Goal: Transaction & Acquisition: Book appointment/travel/reservation

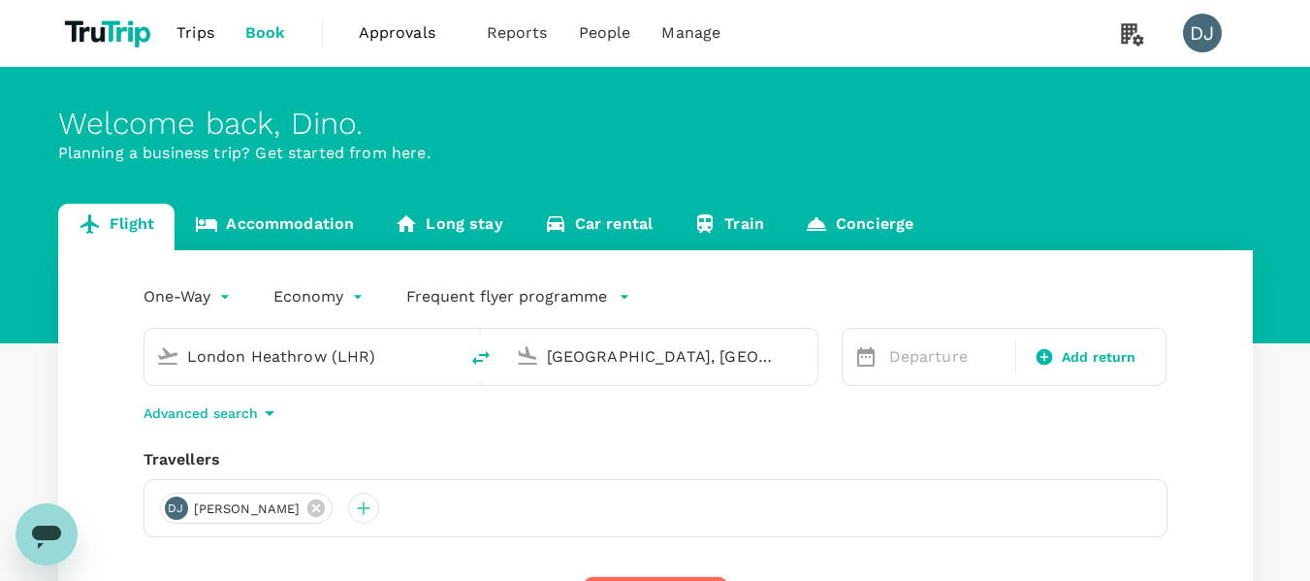
click at [306, 144] on p "Planning a business trip? Get started from here." at bounding box center [655, 153] width 1194 height 23
click at [389, 37] on span "Approvals" at bounding box center [407, 32] width 97 height 23
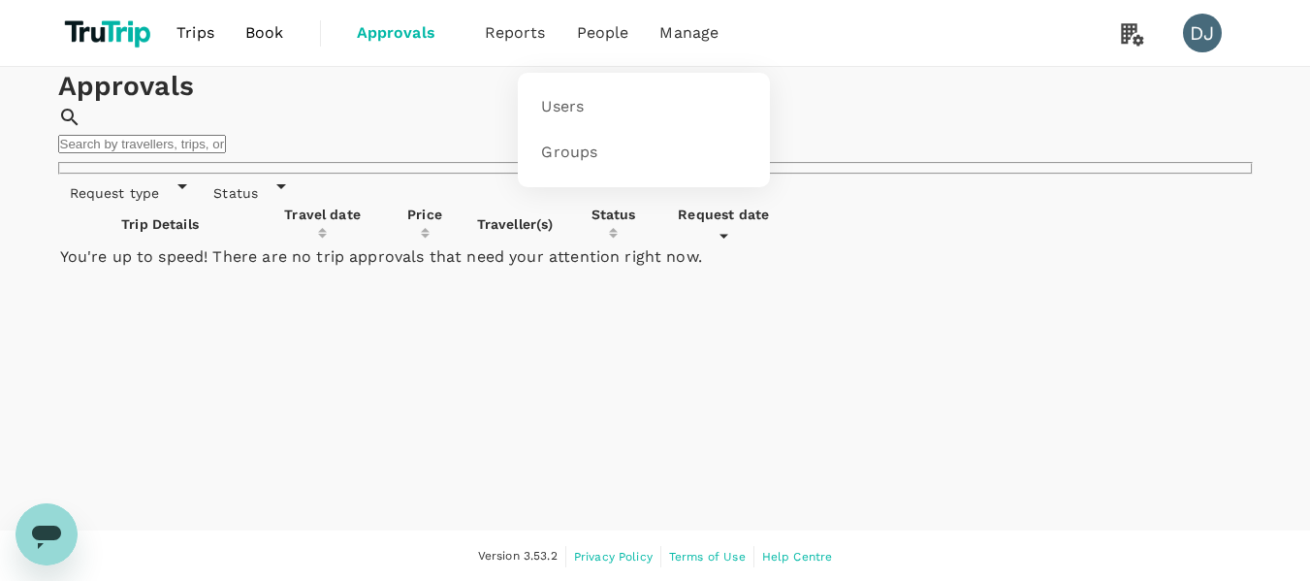
click at [620, 46] on li "People" at bounding box center [602, 33] width 83 height 66
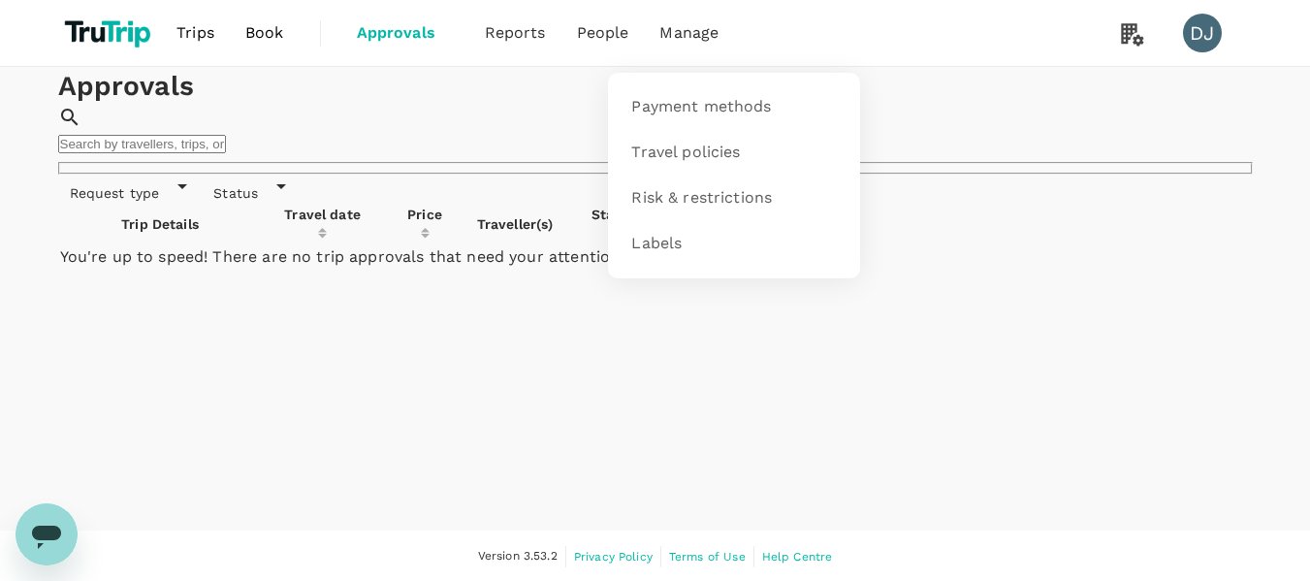
click at [678, 44] on span "Manage" at bounding box center [688, 32] width 59 height 23
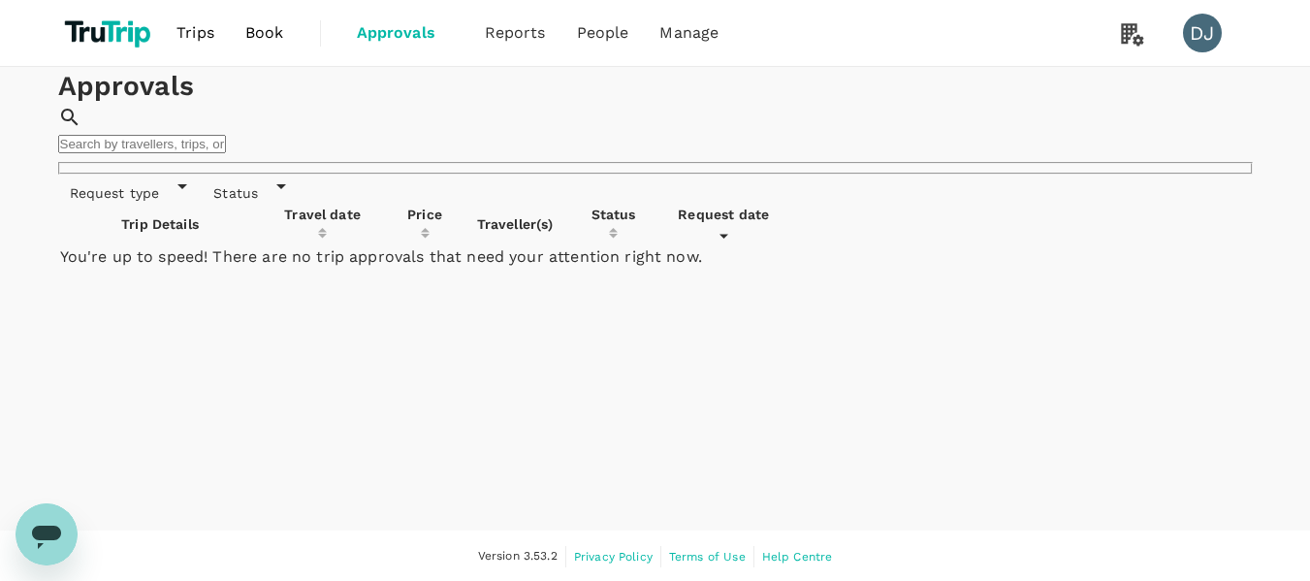
click at [247, 27] on span "Book" at bounding box center [264, 32] width 39 height 23
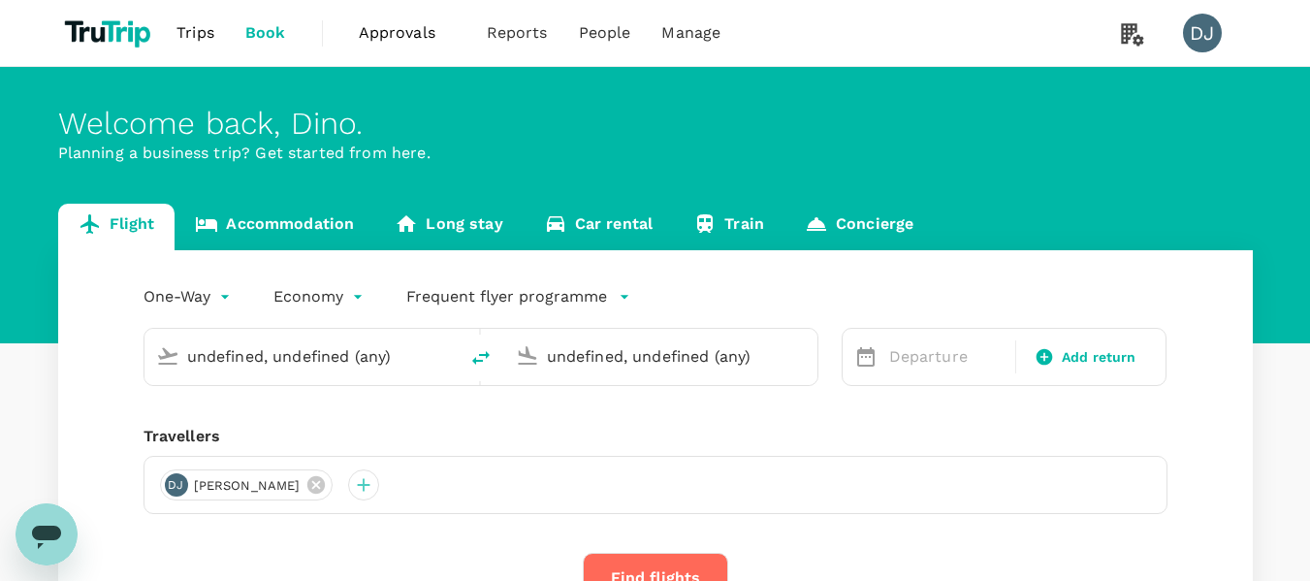
type input "London Heathrow (LHR)"
type input "[GEOGRAPHIC_DATA], [GEOGRAPHIC_DATA] (any)"
type input "London Heathrow (LHR)"
type input "[GEOGRAPHIC_DATA], [GEOGRAPHIC_DATA] (any)"
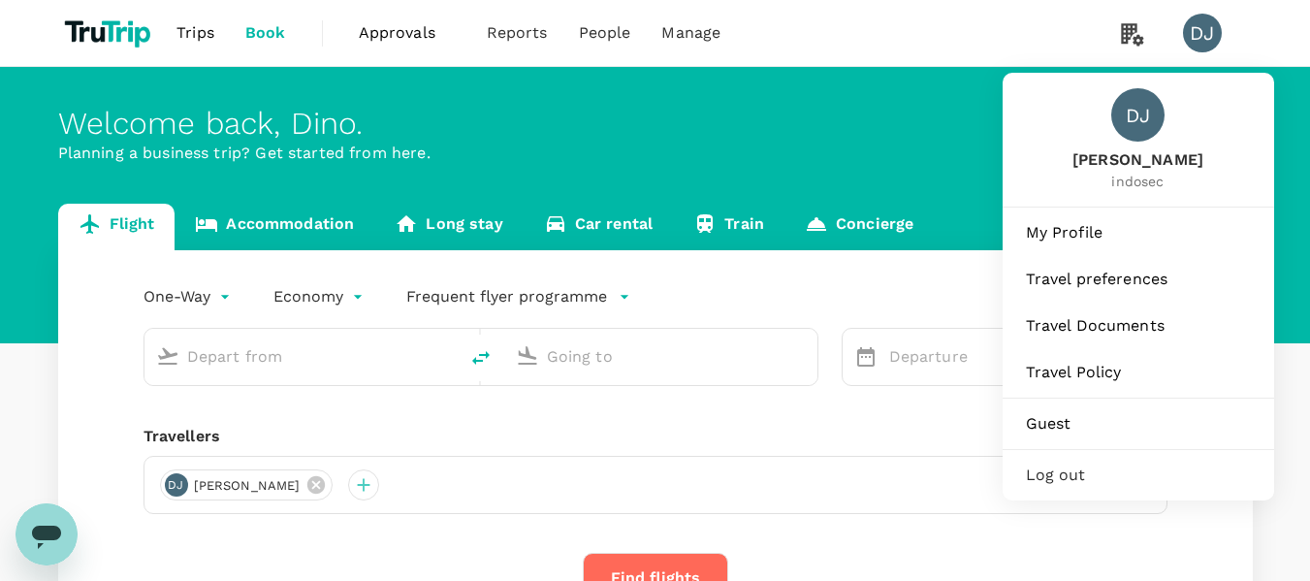
type input "London Heathrow (LHR)"
type input "[GEOGRAPHIC_DATA], [GEOGRAPHIC_DATA] (any)"
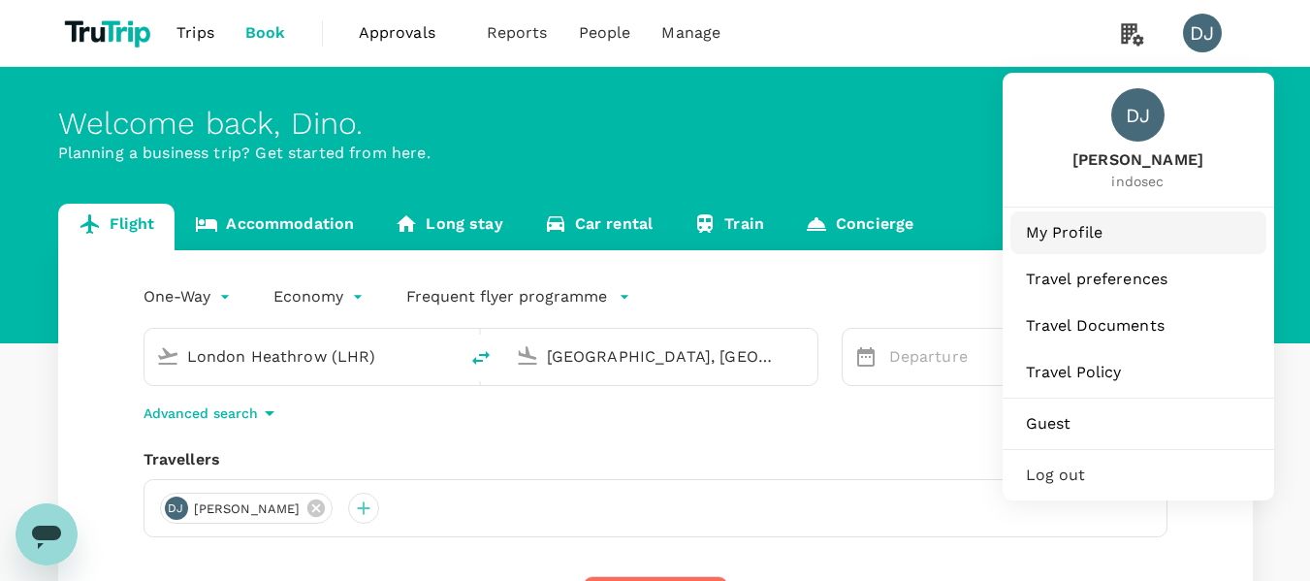
click at [1057, 236] on span "My Profile" at bounding box center [1138, 232] width 225 height 23
